Goal: Task Accomplishment & Management: Use online tool/utility

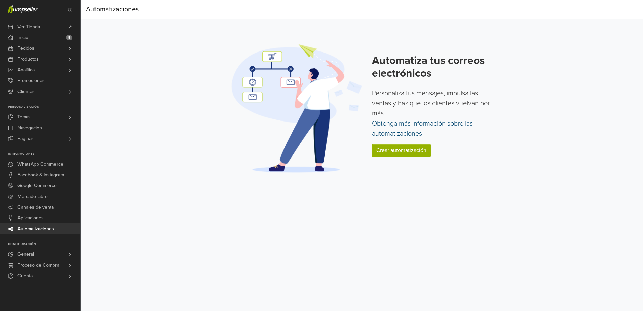
click at [408, 125] on link "Obtenga más información sobre las automatizaciones" at bounding box center [422, 128] width 101 height 18
click at [385, 147] on link "Crear automatización" at bounding box center [401, 150] width 59 height 13
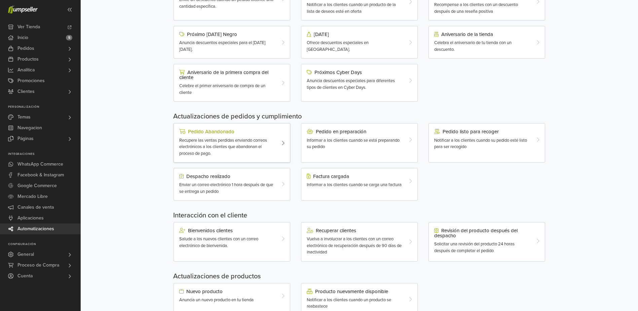
scroll to position [119, 0]
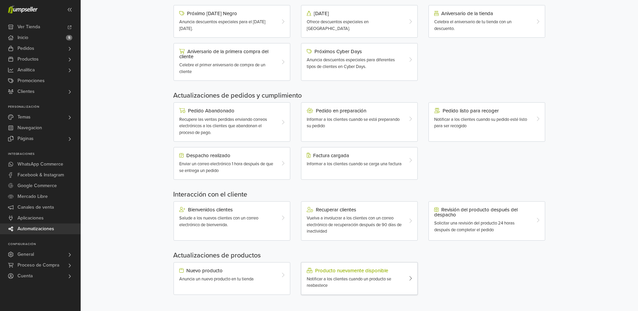
click at [347, 272] on div "Producto nuevamente disponible" at bounding box center [355, 270] width 96 height 5
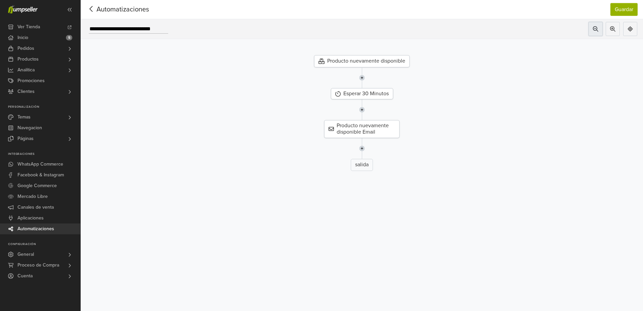
click at [597, 30] on icon at bounding box center [595, 28] width 5 height 5
click at [609, 31] on button at bounding box center [613, 29] width 14 height 14
drag, startPoint x: 503, startPoint y: 91, endPoint x: 460, endPoint y: 103, distance: 45.3
click at [460, 103] on div at bounding box center [362, 109] width 579 height 21
click at [361, 92] on div "Esperar 30 Minutos" at bounding box center [362, 93] width 63 height 11
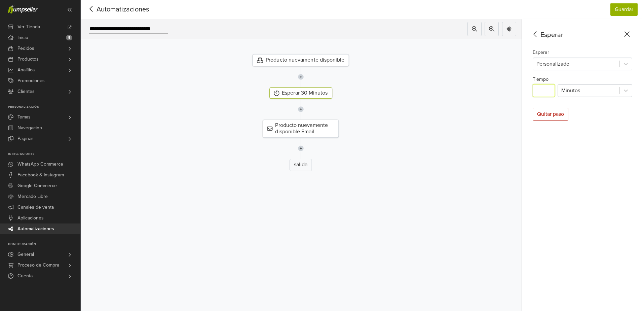
click at [547, 90] on input "**" at bounding box center [544, 90] width 22 height 13
type input "*"
click at [429, 153] on div at bounding box center [301, 148] width 456 height 21
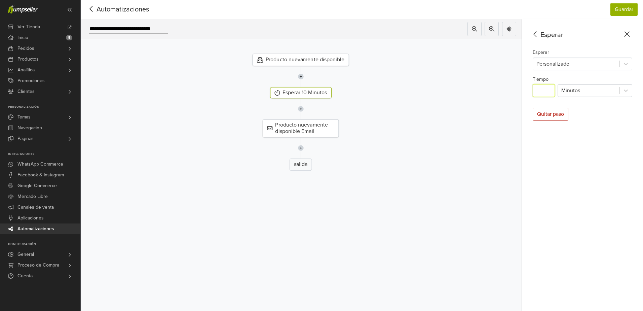
click at [380, 120] on div "Producto nuevamente disponible Email" at bounding box center [301, 128] width 456 height 18
drag, startPoint x: 362, startPoint y: 191, endPoint x: 364, endPoint y: 185, distance: 5.6
click at [363, 190] on div "Producto nuevamente disponible Esperar 10 Minutos Producto nuevamente disponibl…" at bounding box center [301, 160] width 446 height 246
type input "**"
click at [618, 6] on button "Guardar" at bounding box center [624, 9] width 27 height 13
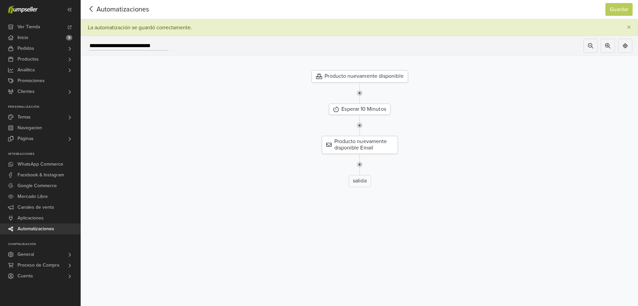
click at [96, 8] on icon at bounding box center [91, 9] width 10 height 8
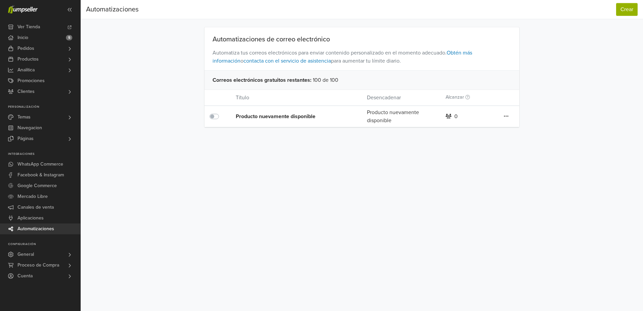
click at [179, 84] on div "Automatizaciones de correo electrónico Automatiza tus correos electrónicos para…" at bounding box center [362, 77] width 384 height 100
click at [505, 118] on icon at bounding box center [506, 115] width 5 height 5
click at [304, 175] on div "Preferencias Suscripción Salir Automatizaciones Crear Automatizaciones Crear Au…" at bounding box center [362, 155] width 563 height 311
drag, startPoint x: 243, startPoint y: 79, endPoint x: 292, endPoint y: 81, distance: 49.2
click at [292, 81] on span "Correos electrónicos gratuitos restantes :" at bounding box center [262, 80] width 99 height 8
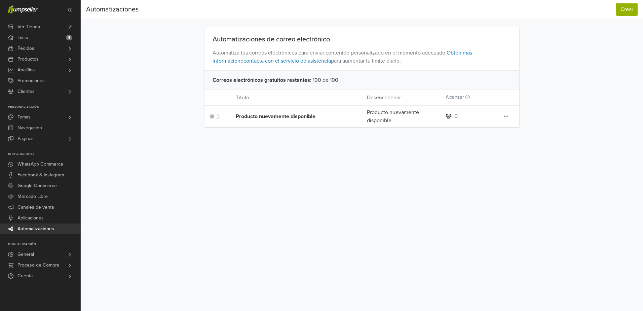
drag, startPoint x: 292, startPoint y: 81, endPoint x: 301, endPoint y: 80, distance: 9.1
click at [301, 80] on span "Correos electrónicos gratuitos restantes :" at bounding box center [262, 80] width 99 height 8
drag, startPoint x: 321, startPoint y: 80, endPoint x: 327, endPoint y: 80, distance: 6.4
click at [327, 80] on div "Correos electrónicos gratuitos restantes : 100 de 100" at bounding box center [362, 79] width 315 height 19
drag, startPoint x: 327, startPoint y: 80, endPoint x: 339, endPoint y: 79, distance: 11.8
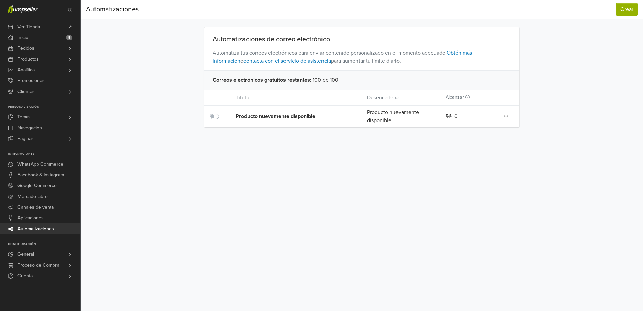
click at [339, 79] on div "Correos electrónicos gratuitos restantes : 100 de 100" at bounding box center [362, 79] width 315 height 19
drag, startPoint x: 342, startPoint y: 79, endPoint x: 295, endPoint y: 78, distance: 46.5
click at [295, 78] on div "Correos electrónicos gratuitos restantes : 100 de 100" at bounding box center [362, 79] width 315 height 19
drag, startPoint x: 295, startPoint y: 78, endPoint x: 260, endPoint y: 76, distance: 35.0
click at [260, 76] on span "Correos electrónicos gratuitos restantes :" at bounding box center [262, 80] width 99 height 8
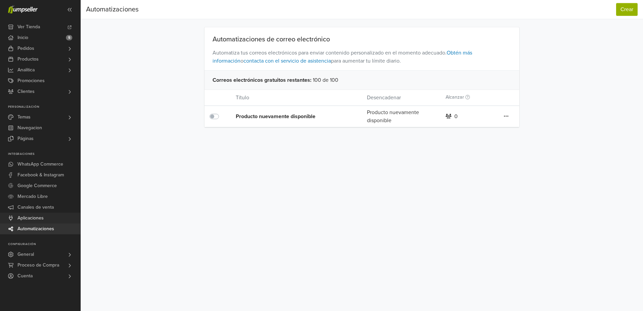
click at [42, 215] on span "Aplicaciones" at bounding box center [31, 218] width 26 height 11
click at [38, 219] on span "Aplicaciones" at bounding box center [31, 218] width 26 height 11
click at [365, 180] on div "Preferencias Suscripción Salir Automatizaciones Crear Automatizaciones Crear Au…" at bounding box center [362, 155] width 563 height 311
click at [150, 78] on div "Automatizaciones Crear Automatizaciones Crear Automatizaciones de correo electr…" at bounding box center [362, 63] width 563 height 127
click at [508, 119] on link at bounding box center [506, 116] width 5 height 9
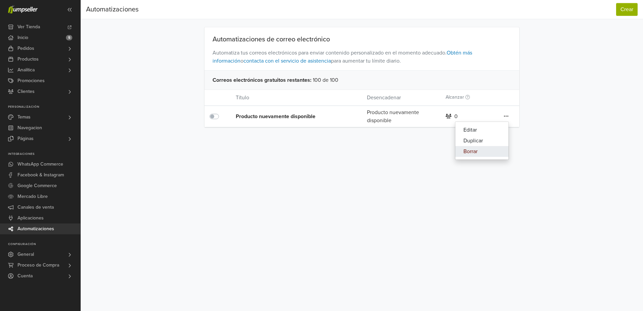
click at [473, 150] on link "Borrar" at bounding box center [482, 151] width 53 height 11
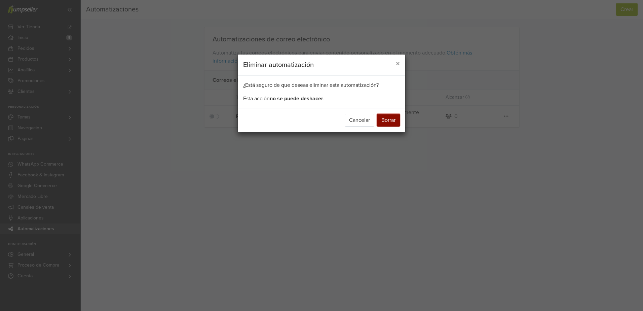
click at [387, 119] on button "Borrar" at bounding box center [388, 120] width 23 height 13
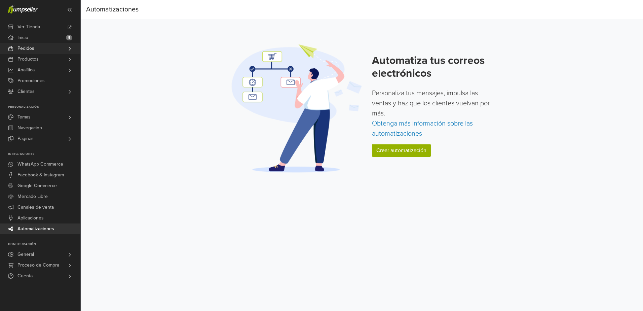
click at [19, 48] on span "Pedidos" at bounding box center [26, 48] width 17 height 11
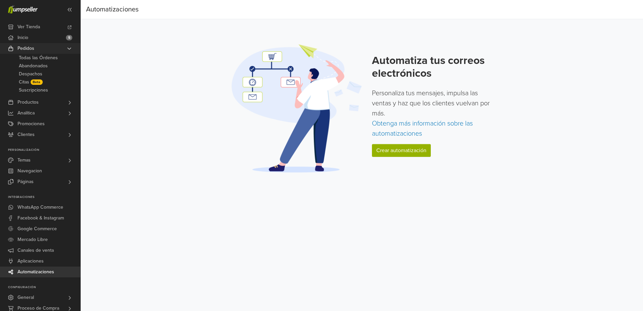
click at [21, 53] on span "Pedidos" at bounding box center [26, 48] width 17 height 11
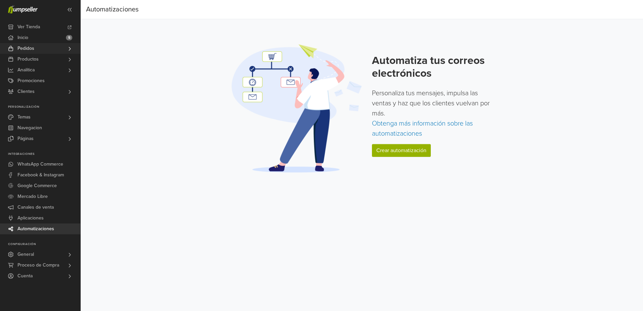
click at [21, 53] on span "Pedidos" at bounding box center [26, 48] width 17 height 11
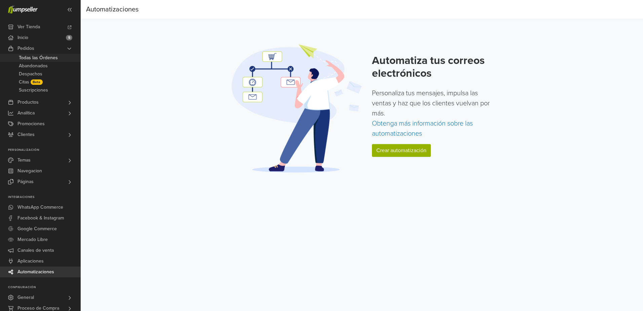
click at [23, 57] on span "Todas las Órdenes" at bounding box center [38, 58] width 39 height 8
